Goal: Navigation & Orientation: Find specific page/section

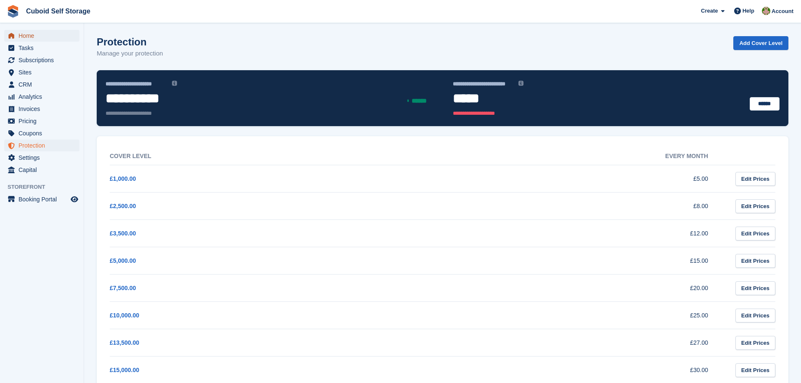
click at [33, 39] on span "Home" at bounding box center [44, 36] width 50 height 12
